Goal: Task Accomplishment & Management: Manage account settings

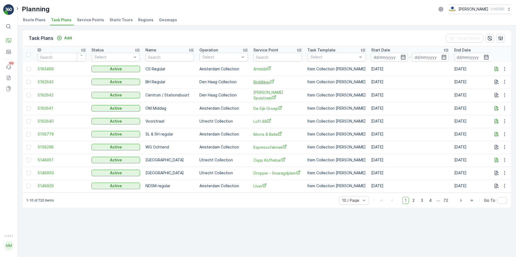
click at [263, 82] on span "BinkBikes" at bounding box center [277, 82] width 49 height 6
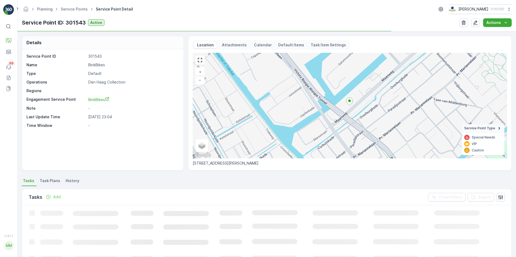
click at [49, 180] on span "Task Plans" at bounding box center [50, 180] width 20 height 5
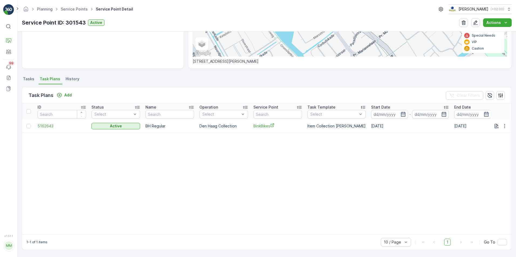
scroll to position [102, 0]
click at [27, 79] on span "Tasks" at bounding box center [28, 78] width 11 height 5
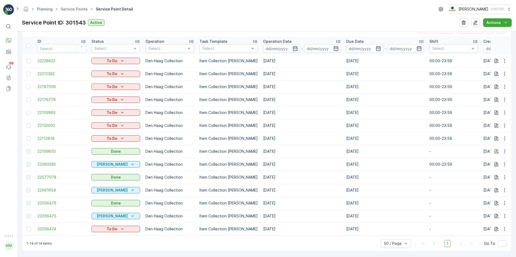
scroll to position [172, 0]
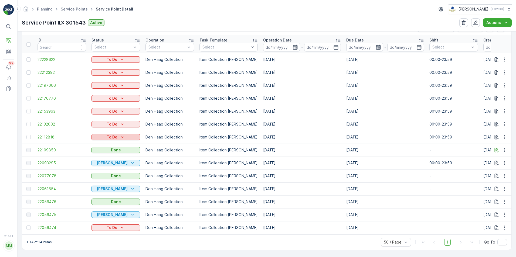
click at [124, 137] on button "To Do" at bounding box center [115, 137] width 49 height 6
click at [186, 140] on td "Den Haag Collection" at bounding box center [170, 137] width 54 height 13
click at [114, 135] on p "To Do" at bounding box center [112, 137] width 11 height 5
click at [222, 140] on td "Item Collection [PERSON_NAME]" at bounding box center [229, 137] width 64 height 13
click at [120, 135] on icon "To Do" at bounding box center [121, 137] width 5 height 5
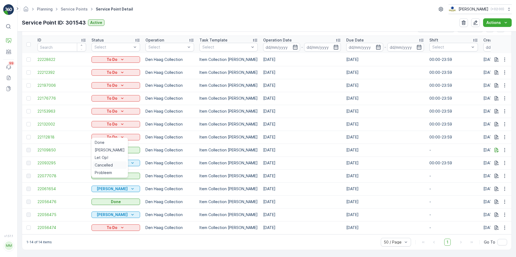
click at [101, 167] on span "Cancelled" at bounding box center [104, 165] width 18 height 5
click at [132, 122] on div "To Do" at bounding box center [116, 124] width 44 height 5
click at [221, 153] on td "Item Collection [PERSON_NAME]" at bounding box center [229, 150] width 64 height 13
drag, startPoint x: 50, startPoint y: 133, endPoint x: 193, endPoint y: 134, distance: 142.7
click at [193, 135] on p "Den Haag Collection" at bounding box center [169, 137] width 49 height 5
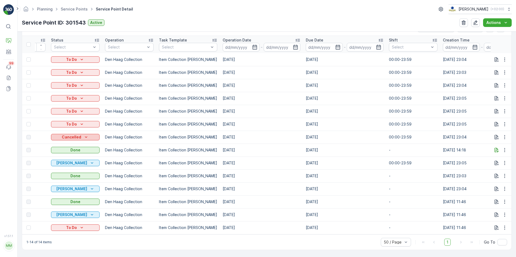
scroll to position [0, 40]
click at [84, 135] on icon "Cancelled" at bounding box center [86, 137] width 5 height 5
click at [133, 135] on p "Den Haag Collection" at bounding box center [129, 137] width 49 height 5
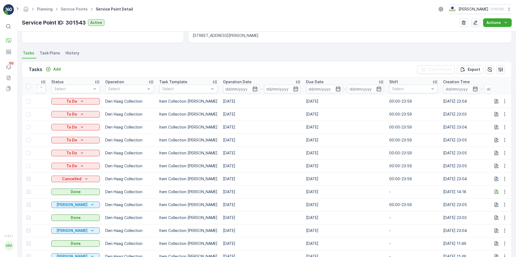
scroll to position [118, 0]
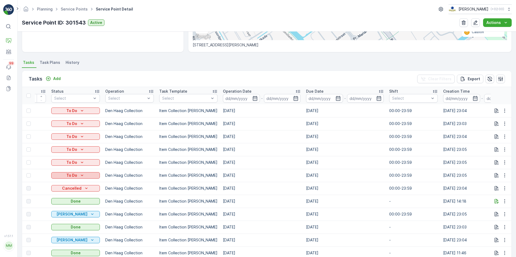
click at [84, 177] on icon "To Do" at bounding box center [81, 175] width 5 height 5
click at [69, 205] on span "Cancelled" at bounding box center [63, 206] width 18 height 5
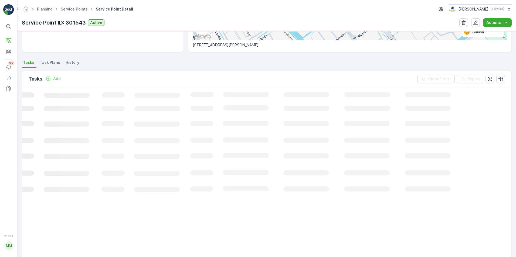
scroll to position [0, 30]
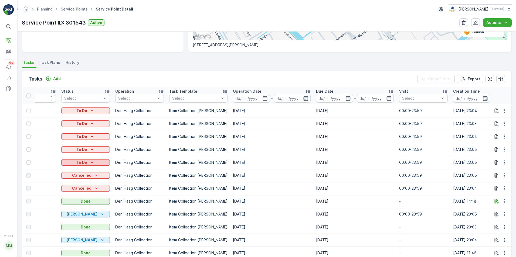
click at [87, 160] on p "To Do" at bounding box center [81, 162] width 11 height 5
click at [74, 194] on span "Cancelled" at bounding box center [73, 193] width 18 height 5
click at [90, 151] on icon "To Do" at bounding box center [91, 149] width 5 height 5
click at [76, 181] on span "Cancelled" at bounding box center [73, 180] width 18 height 5
click at [92, 136] on icon "To Do" at bounding box center [92, 136] width 2 height 1
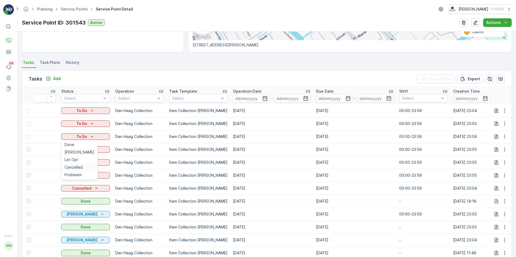
click at [77, 165] on span "Cancelled" at bounding box center [73, 167] width 18 height 5
click at [86, 123] on p "To Do" at bounding box center [81, 123] width 11 height 5
click at [77, 156] on span "Cancelled" at bounding box center [73, 154] width 18 height 5
click at [91, 109] on icon "To Do" at bounding box center [91, 110] width 5 height 5
click at [79, 142] on span "Cancelled" at bounding box center [73, 141] width 18 height 5
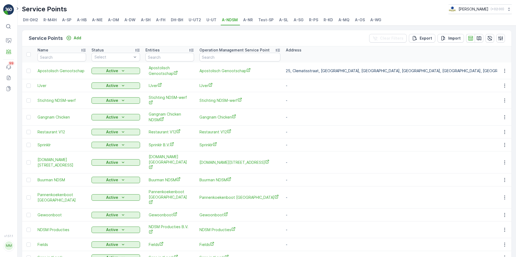
scroll to position [216, 0]
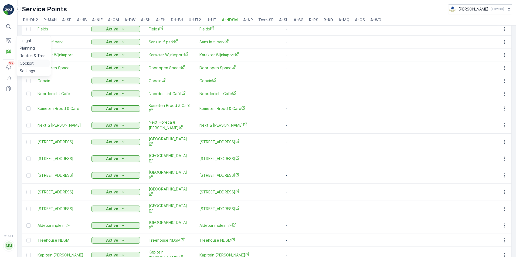
click at [29, 61] on p "Cockpit" at bounding box center [27, 63] width 14 height 5
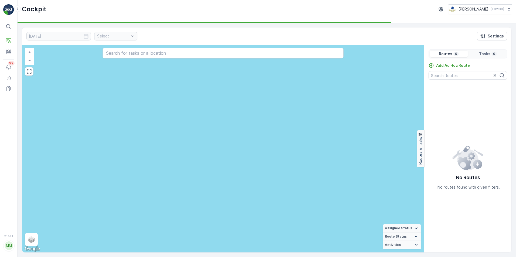
click at [119, 37] on div "Select" at bounding box center [115, 36] width 43 height 9
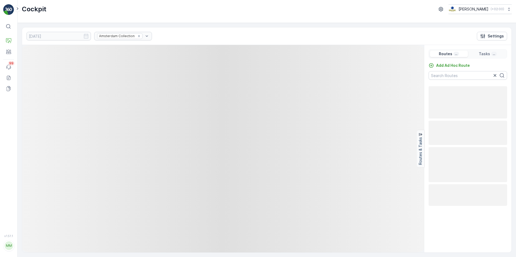
click at [126, 36] on div "Amsterdam Collection" at bounding box center [123, 36] width 58 height 9
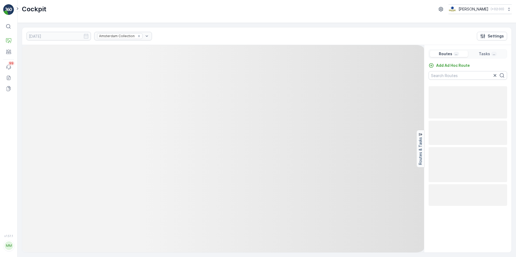
click at [129, 36] on div "Amsterdam Collection" at bounding box center [123, 36] width 58 height 9
click at [131, 36] on div "Amsterdam Collection" at bounding box center [123, 36] width 58 height 9
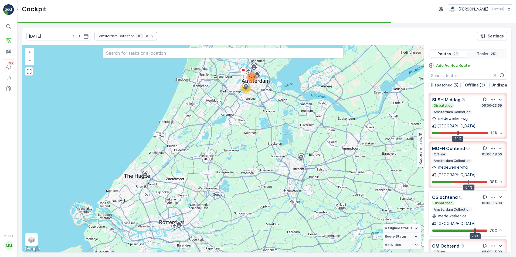
click at [138, 36] on icon "Remove Amsterdam Collection" at bounding box center [139, 36] width 2 height 2
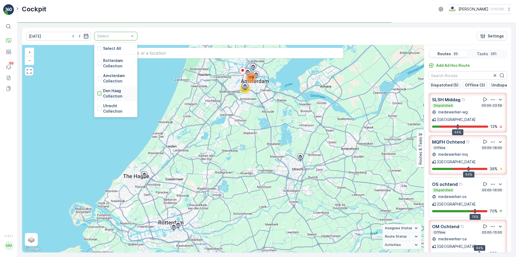
click at [97, 94] on div at bounding box center [99, 93] width 4 height 4
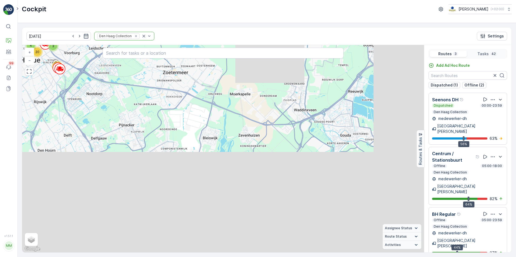
drag, startPoint x: 197, startPoint y: 198, endPoint x: 99, endPoint y: 88, distance: 147.1
click at [99, 88] on div "4 15 20 3 + − Satellite Roadmap Terrain Hybrid Leaflet Keyboard shortcuts Map D…" at bounding box center [223, 149] width 402 height 208
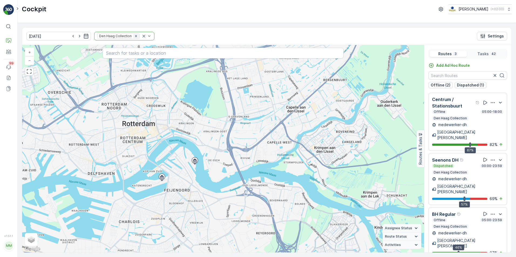
click at [134, 36] on icon "Remove Den Haag Collection" at bounding box center [136, 36] width 4 height 4
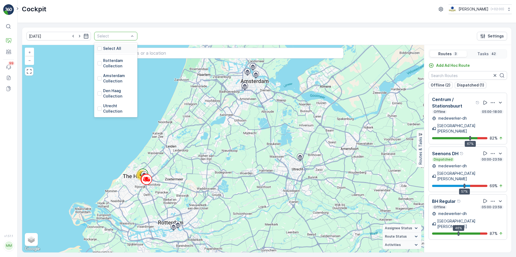
click at [119, 36] on div at bounding box center [113, 36] width 33 height 4
click at [97, 79] on div at bounding box center [99, 78] width 4 height 4
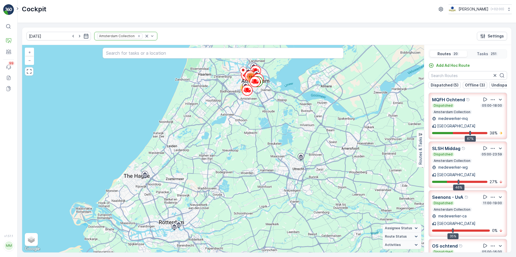
click at [458, 100] on p "MQFH Ochtend" at bounding box center [448, 100] width 33 height 6
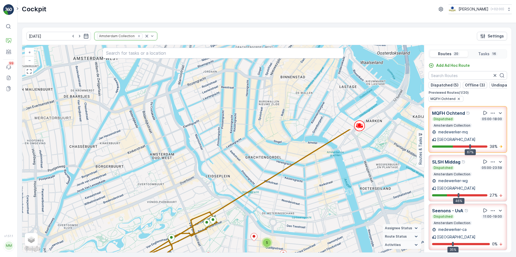
drag, startPoint x: 335, startPoint y: 118, endPoint x: 279, endPoint y: 223, distance: 118.8
click at [279, 223] on div "2 5 + − Satellite Roadmap Terrain Hybrid Leaflet Keyboard shortcuts Map Data Ma…" at bounding box center [223, 149] width 402 height 208
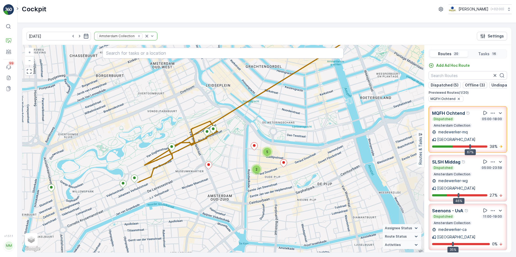
drag, startPoint x: 279, startPoint y: 223, endPoint x: 279, endPoint y: 133, distance: 90.6
click at [279, 133] on div "2 5 + − Satellite Roadmap Terrain Hybrid Leaflet Keyboard shortcuts Map Data Ma…" at bounding box center [223, 149] width 402 height 208
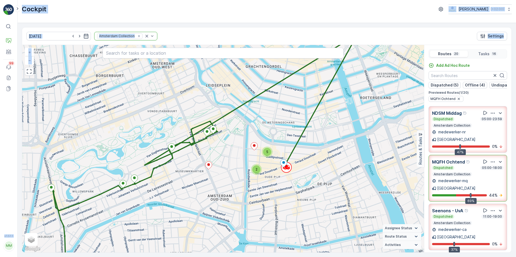
click at [0, 165] on html "⌘B Operations Engagement Events 99 Reports Documents v 1.51.1 MM Madelief madel…" at bounding box center [258, 128] width 516 height 257
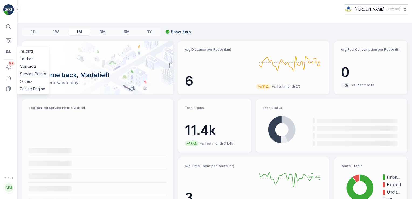
click at [27, 71] on p "Service Points" at bounding box center [33, 73] width 26 height 5
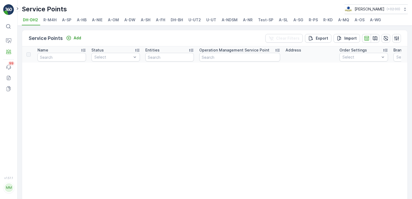
click at [225, 15] on div "Service Points Oscar Circulair ( +02:00 ) DH-DH2 R-M4H A-SP A-HB A-NIE A-OM A-D…" at bounding box center [215, 13] width 395 height 26
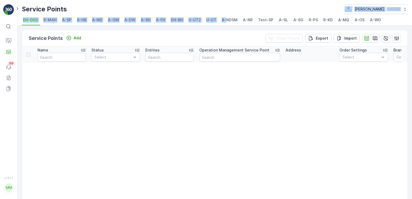
drag, startPoint x: 225, startPoint y: 15, endPoint x: 227, endPoint y: 21, distance: 6.8
click at [227, 21] on span "A-NDSM" at bounding box center [230, 19] width 16 height 5
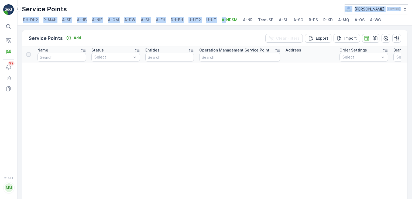
click at [227, 21] on span "A-NDSM" at bounding box center [230, 19] width 16 height 5
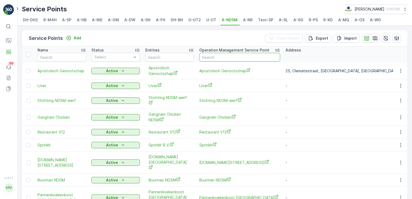
click at [211, 57] on input "text" at bounding box center [239, 57] width 81 height 9
type input "next"
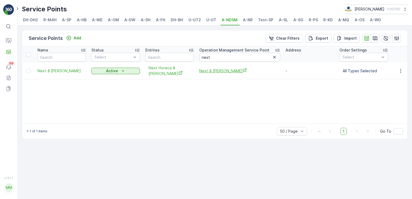
click at [210, 71] on span "Next & [PERSON_NAME]" at bounding box center [239, 71] width 81 height 6
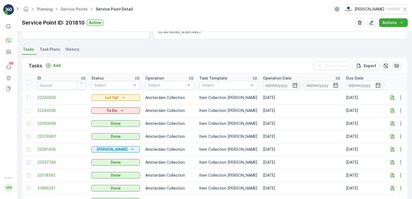
scroll to position [131, 0]
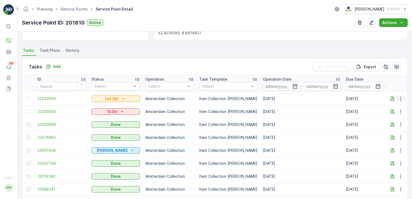
click at [400, 99] on icon "button" at bounding box center [400, 98] width 5 height 5
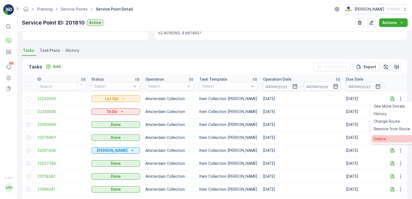
click at [381, 142] on div "Delete" at bounding box center [392, 139] width 41 height 8
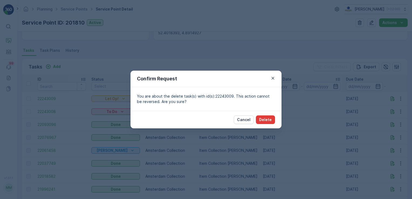
click at [272, 119] on button "Delete" at bounding box center [265, 119] width 19 height 9
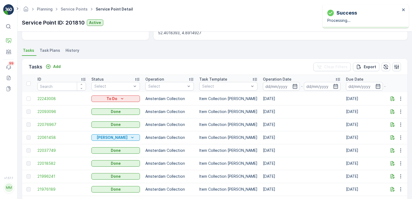
click at [50, 51] on span "Task Plans" at bounding box center [50, 50] width 20 height 5
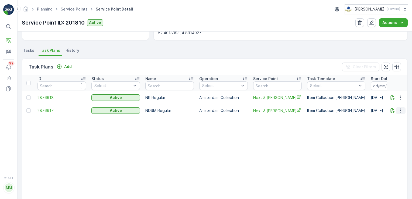
click at [399, 109] on icon "button" at bounding box center [400, 110] width 5 height 5
click at [392, 125] on span "Edit Task Plan" at bounding box center [391, 125] width 25 height 5
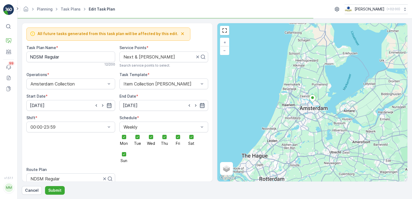
click at [202, 106] on icon "button" at bounding box center [202, 105] width 5 height 5
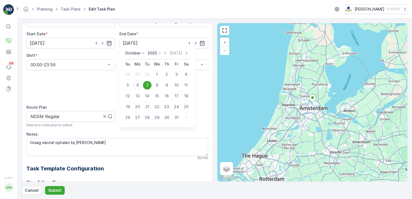
scroll to position [59, 0]
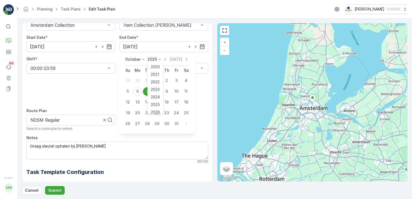
click at [155, 59] on div "2025 2020 2021 2022 2023 2024 2025 2026 2027 2028 2029 2030" at bounding box center [155, 59] width 15 height 5
click at [157, 102] on span "2029" at bounding box center [155, 101] width 9 height 5
click at [156, 124] on div "31" at bounding box center [157, 123] width 9 height 9
type input "[DATE]"
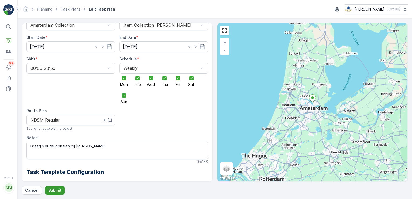
click at [56, 186] on button "Submit" at bounding box center [55, 190] width 20 height 9
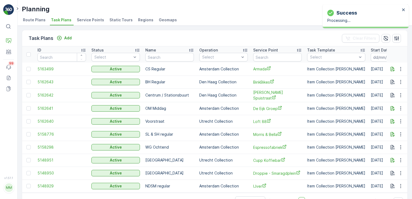
click at [35, 16] on li "Route Plans" at bounding box center [35, 20] width 26 height 9
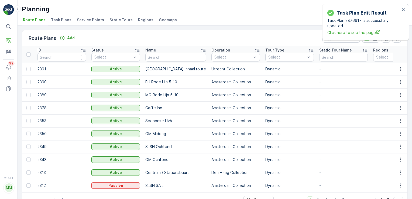
click at [63, 20] on span "Task Plans" at bounding box center [61, 19] width 20 height 5
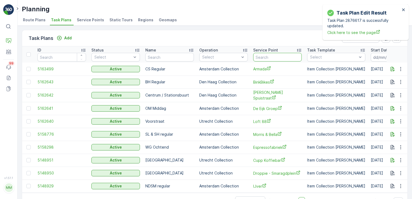
click at [268, 56] on input "text" at bounding box center [277, 57] width 49 height 9
type input "m"
type input "next"
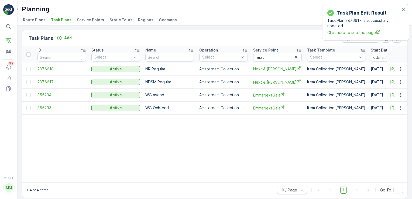
click at [232, 148] on table "ID Status Select Name Operation Select Service Point next Task Template Select …" at bounding box center [401, 114] width 758 height 136
click at [405, 11] on icon "close" at bounding box center [404, 10] width 4 height 4
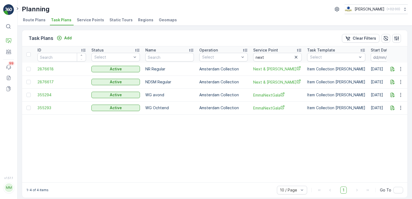
click at [238, 122] on table "ID Status Select Name Operation Select Service Point next Task Template Select …" at bounding box center [401, 114] width 758 height 136
